Goal: Feedback & Contribution: Submit feedback/report problem

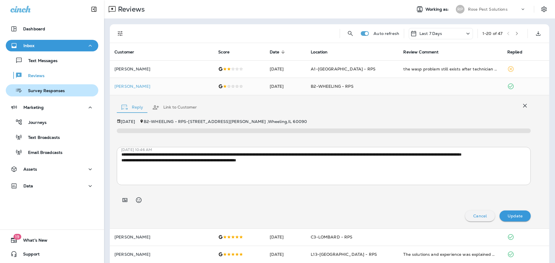
click at [37, 91] on p "Survey Responses" at bounding box center [43, 90] width 42 height 5
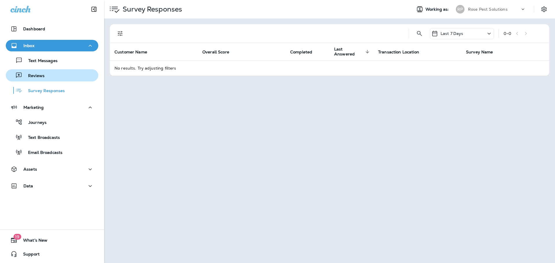
click at [39, 77] on p "Reviews" at bounding box center [33, 75] width 22 height 5
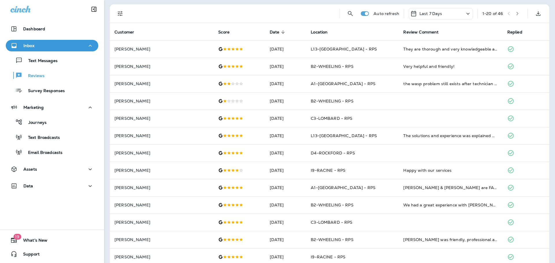
scroll to position [29, 0]
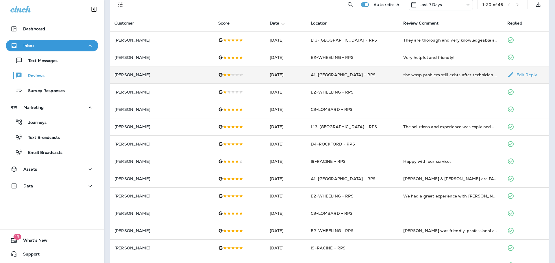
click at [398, 79] on td "the wasp problem still exists after technician spent 2 hours here [DATE]...the …" at bounding box center [450, 74] width 104 height 17
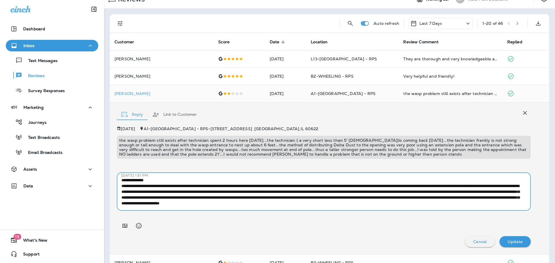
scroll to position [0, 0]
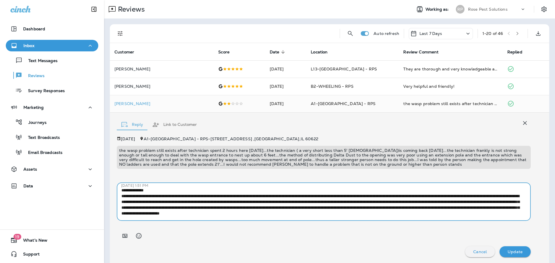
click at [29, 41] on button "Inbox" at bounding box center [52, 46] width 92 height 12
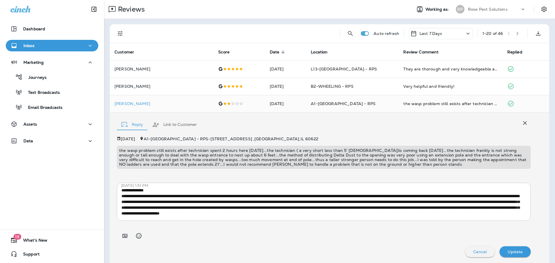
click at [522, 124] on icon "button" at bounding box center [524, 123] width 7 height 7
